Goal: Find specific page/section: Find specific page/section

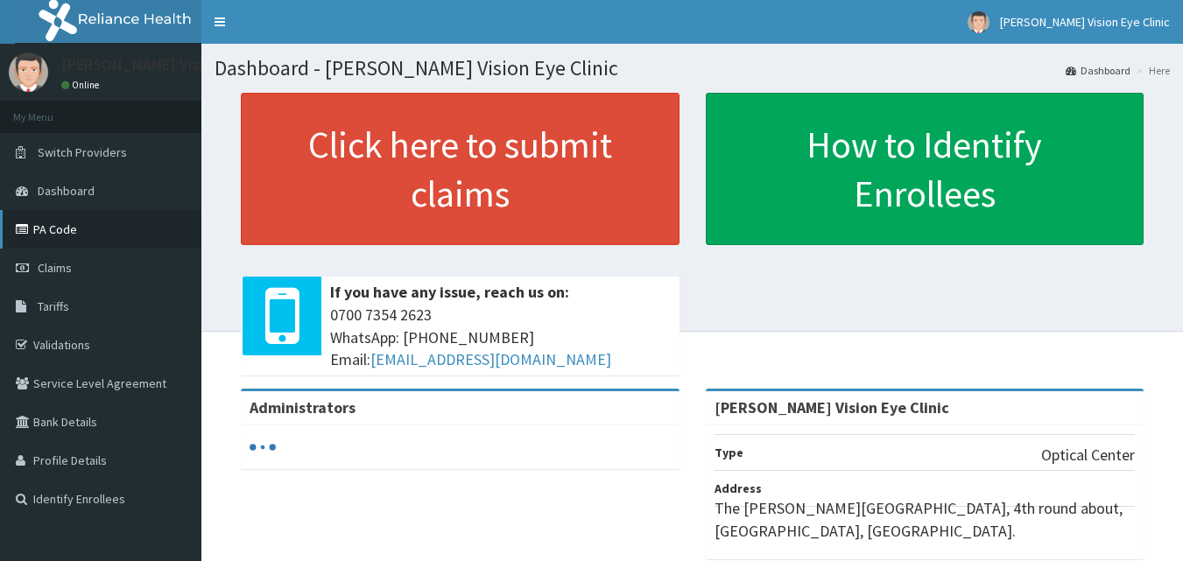
click at [24, 235] on icon at bounding box center [25, 229] width 18 height 12
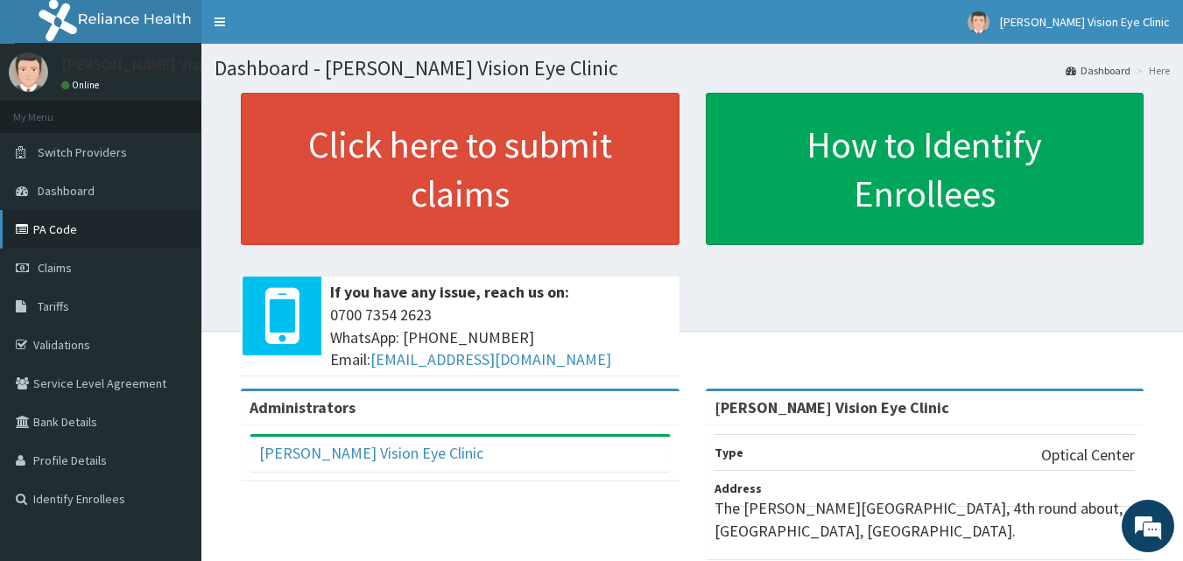
click at [82, 238] on link "PA Code" at bounding box center [100, 229] width 201 height 39
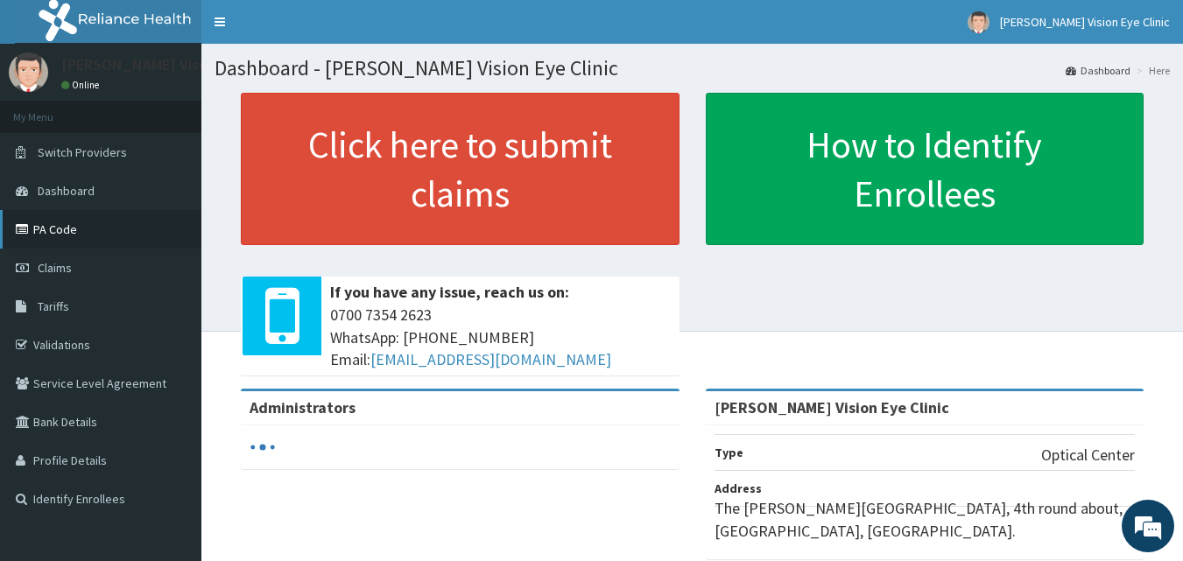
click at [120, 242] on link "PA Code" at bounding box center [100, 229] width 201 height 39
click at [107, 225] on link "PA Code" at bounding box center [100, 229] width 201 height 39
